Goal: Task Accomplishment & Management: Manage account settings

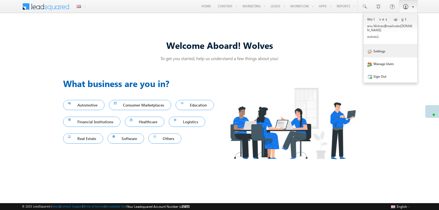
click at [380, 50] on link "Settings" at bounding box center [391, 51] width 54 height 13
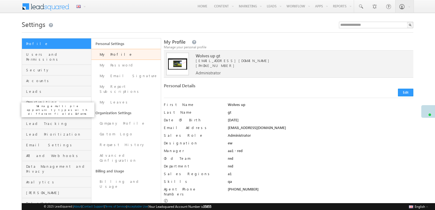
click at [47, 100] on span "Opportunities" at bounding box center [58, 102] width 64 height 5
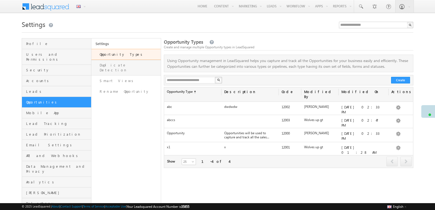
click at [115, 65] on link "Duplicate Detection" at bounding box center [125, 68] width 69 height 16
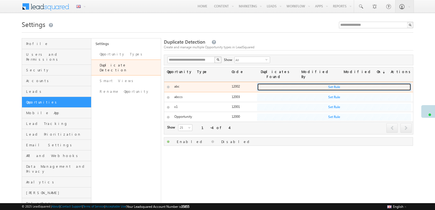
click at [331, 83] on button "Set Rule" at bounding box center [334, 87] width 154 height 8
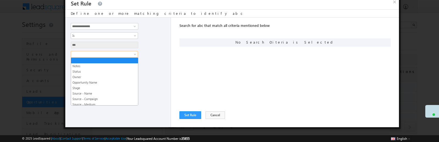
click at [134, 55] on span at bounding box center [135, 55] width 4 height 4
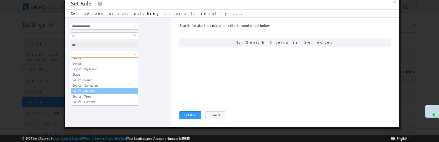
scroll to position [14, 0]
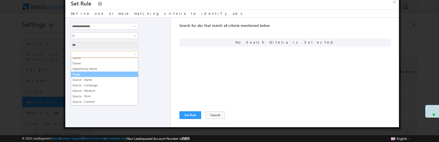
click at [96, 75] on link "Stage" at bounding box center [104, 74] width 67 height 5
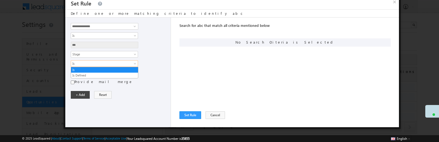
click at [116, 64] on span "Is" at bounding box center [101, 63] width 60 height 5
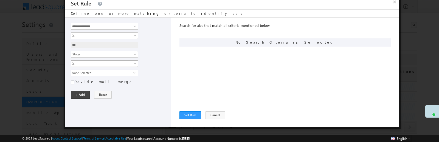
click at [116, 64] on span "Is" at bounding box center [101, 63] width 60 height 5
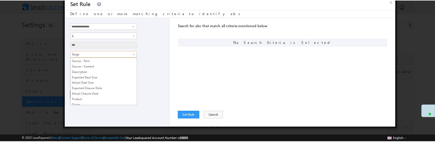
scroll to position [51, 0]
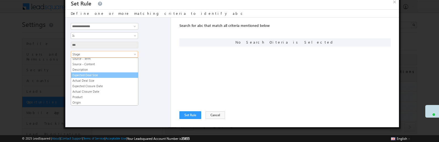
click at [82, 76] on link "Expected Deal Size" at bounding box center [104, 75] width 67 height 5
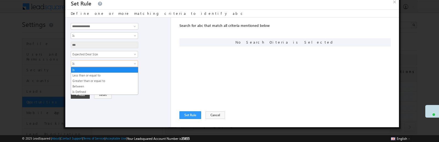
click at [136, 65] on span at bounding box center [135, 65] width 4 height 4
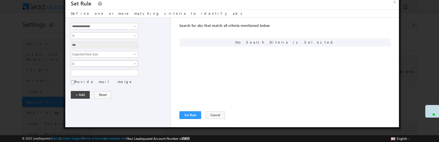
click at [136, 65] on span at bounding box center [135, 65] width 4 height 4
click at [135, 26] on span at bounding box center [135, 26] width 4 height 4
type input "*"
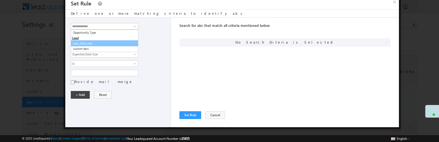
click at [110, 43] on link "cust_num_unq" at bounding box center [104, 43] width 67 height 6
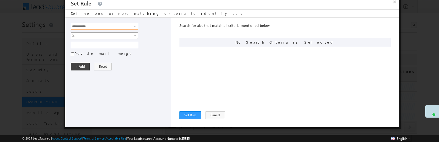
type input "**********"
click at [133, 34] on link "Is" at bounding box center [104, 35] width 67 height 7
click at [157, 44] on div at bounding box center [119, 45] width 97 height 7
click at [216, 116] on button "Cancel" at bounding box center [214, 115] width 19 height 8
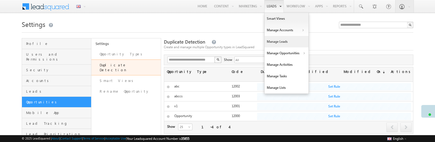
click at [275, 42] on link "Manage Leads" at bounding box center [286, 42] width 44 height 12
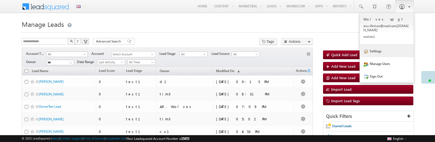
click at [379, 46] on link "Settings" at bounding box center [387, 51] width 54 height 13
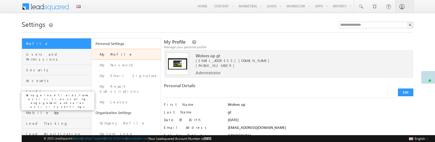
click at [30, 89] on span "Leads" at bounding box center [58, 91] width 64 height 5
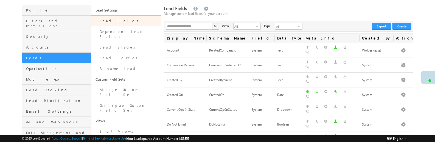
scroll to position [33, 0]
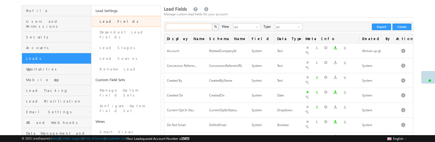
click at [188, 29] on input "text" at bounding box center [189, 27] width 47 height 7
type input "*****"
click at [212, 24] on button "button" at bounding box center [215, 27] width 7 height 7
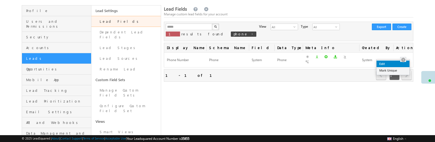
click at [396, 63] on link "Edit" at bounding box center [392, 64] width 33 height 7
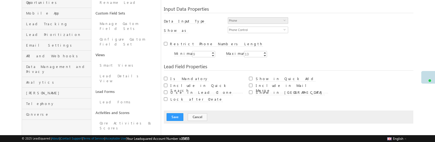
scroll to position [98, 0]
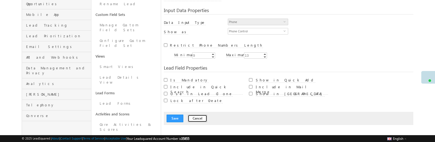
click at [195, 115] on button "Cancel" at bounding box center [197, 119] width 19 height 8
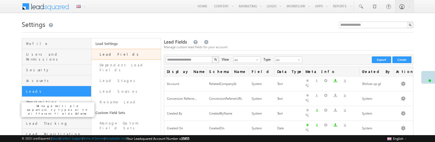
click at [41, 100] on span "Opportunities" at bounding box center [58, 102] width 64 height 5
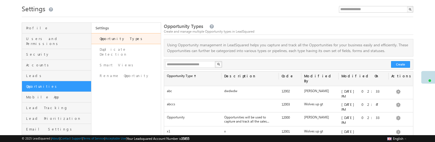
scroll to position [16, 0]
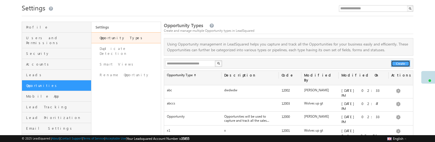
click at [401, 62] on button "Create" at bounding box center [400, 63] width 19 height 7
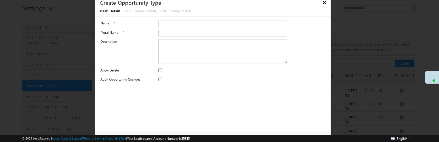
click at [326, 3] on button "×" at bounding box center [324, 3] width 9 height 10
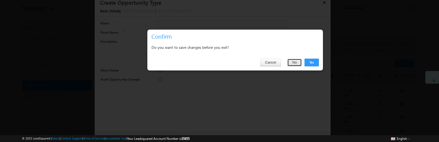
click at [294, 63] on button "No" at bounding box center [294, 63] width 15 height 8
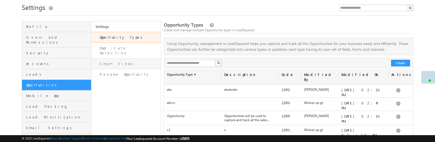
scroll to position [16, 0]
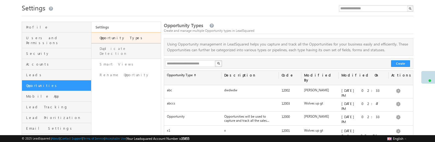
click at [126, 50] on link "Duplicate Detection" at bounding box center [125, 51] width 69 height 16
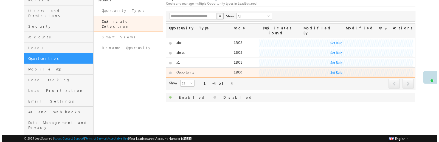
scroll to position [44, 0]
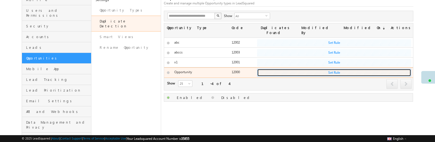
click at [337, 69] on button "Set Rule" at bounding box center [334, 73] width 154 height 8
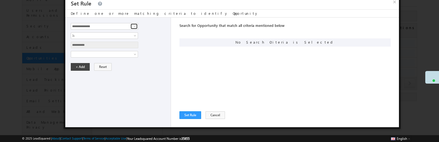
click at [135, 25] on span at bounding box center [135, 26] width 4 height 4
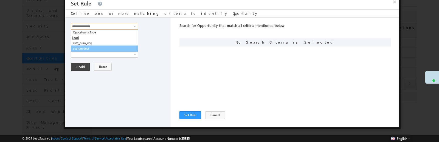
scroll to position [0, 0]
click at [105, 50] on link "custom deci" at bounding box center [104, 49] width 67 height 6
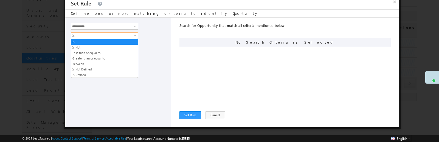
click at [110, 37] on span "Is" at bounding box center [101, 35] width 60 height 5
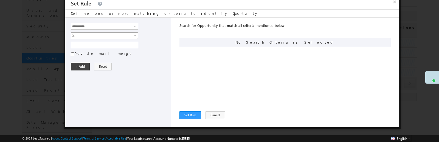
click at [110, 37] on span "Is" at bounding box center [101, 35] width 60 height 5
click at [134, 26] on span at bounding box center [135, 26] width 4 height 4
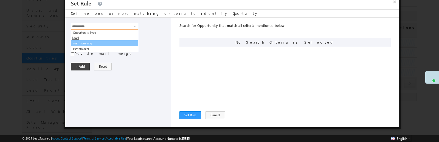
click at [105, 43] on link "cust_num_unq" at bounding box center [104, 43] width 67 height 6
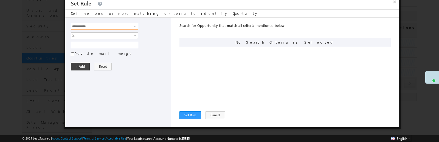
click at [115, 27] on input "**********" at bounding box center [104, 26] width 67 height 7
click at [136, 26] on span at bounding box center [135, 26] width 4 height 4
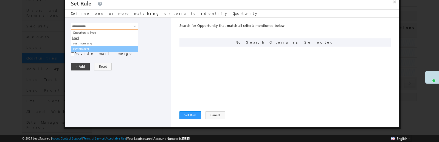
click at [101, 49] on link "custom deci" at bounding box center [104, 49] width 67 height 6
type input "**********"
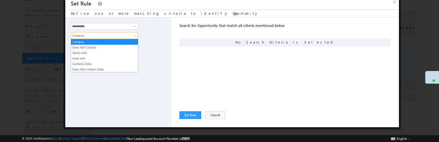
click at [134, 36] on span at bounding box center [135, 37] width 4 height 4
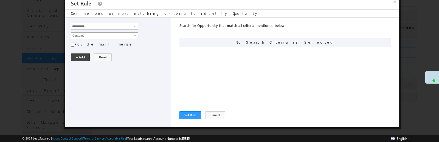
click at [134, 36] on span at bounding box center [135, 37] width 4 height 4
